Goal: Task Accomplishment & Management: Manage account settings

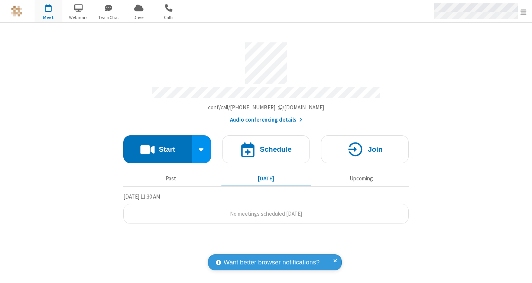
click at [521, 9] on span "Open menu" at bounding box center [524, 11] width 6 height 7
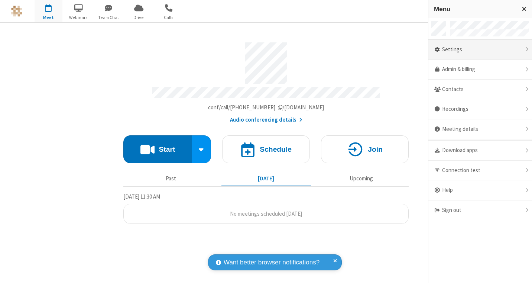
click at [482, 50] on div "Settings" at bounding box center [480, 50] width 104 height 20
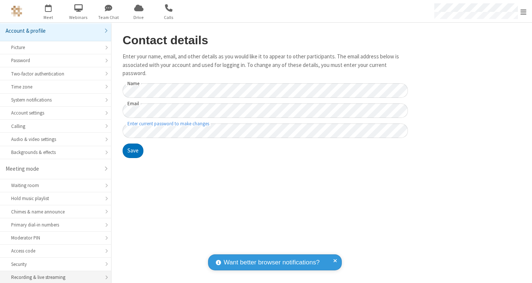
scroll to position [3, 0]
click at [65, 265] on div "Security" at bounding box center [55, 262] width 89 height 7
